Goal: Task Accomplishment & Management: Manage account settings

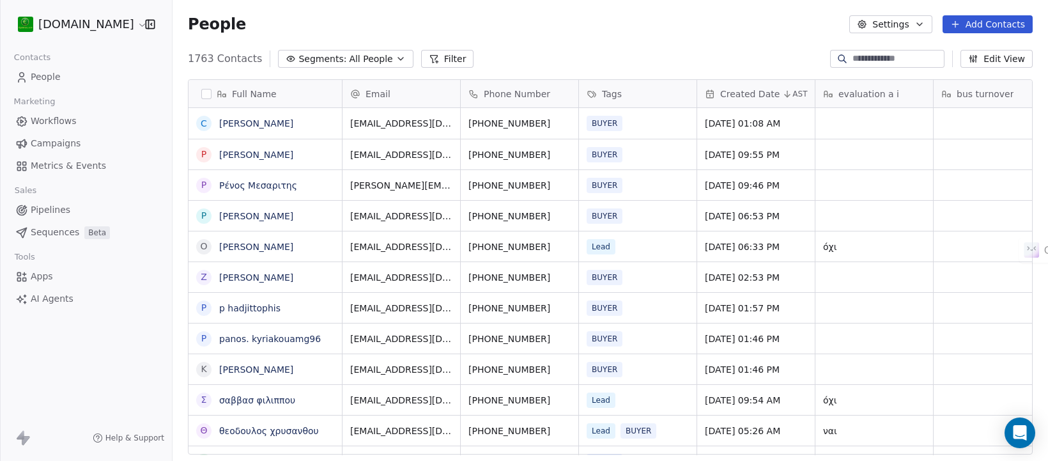
scroll to position [394, 863]
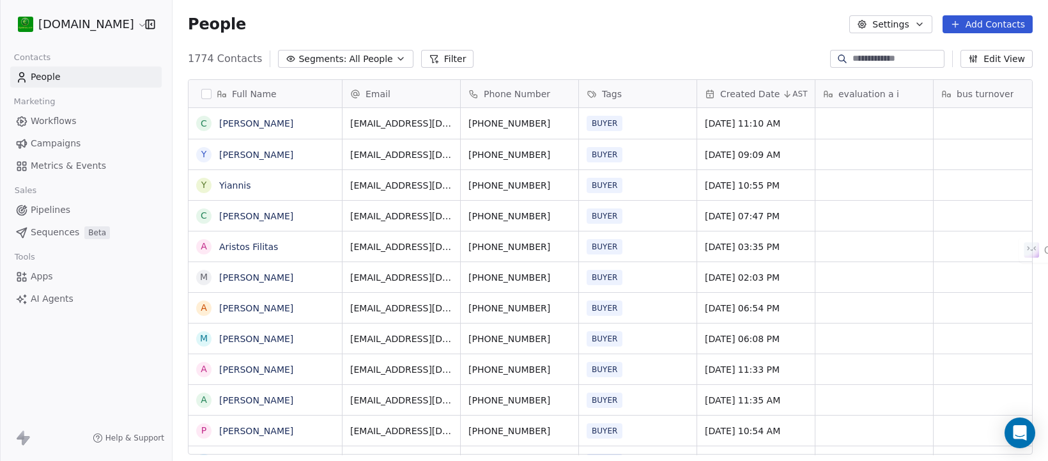
scroll to position [394, 863]
